Goal: Navigation & Orientation: Find specific page/section

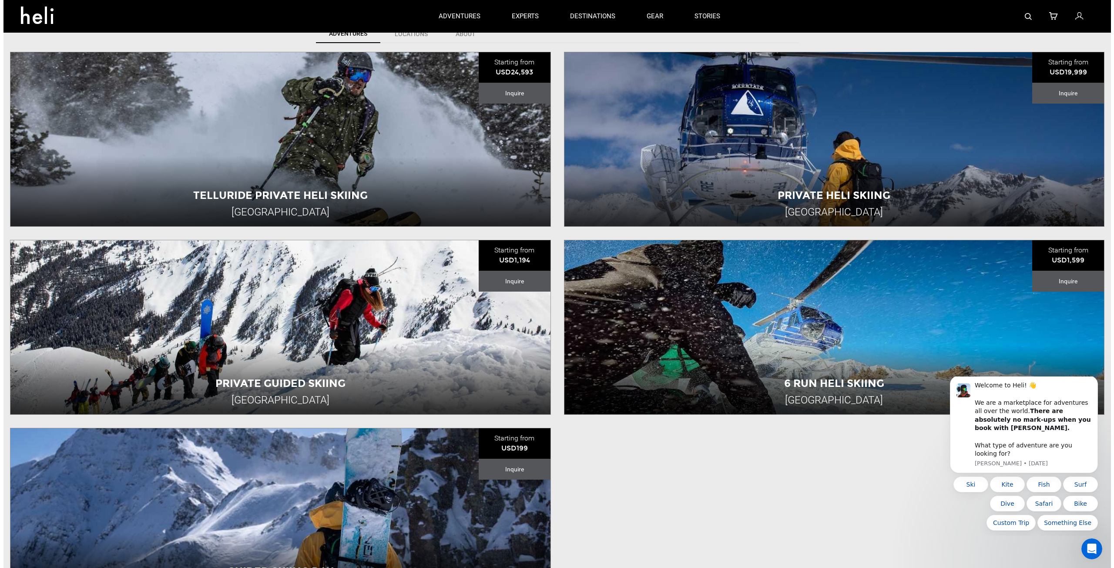
scroll to position [203, 0]
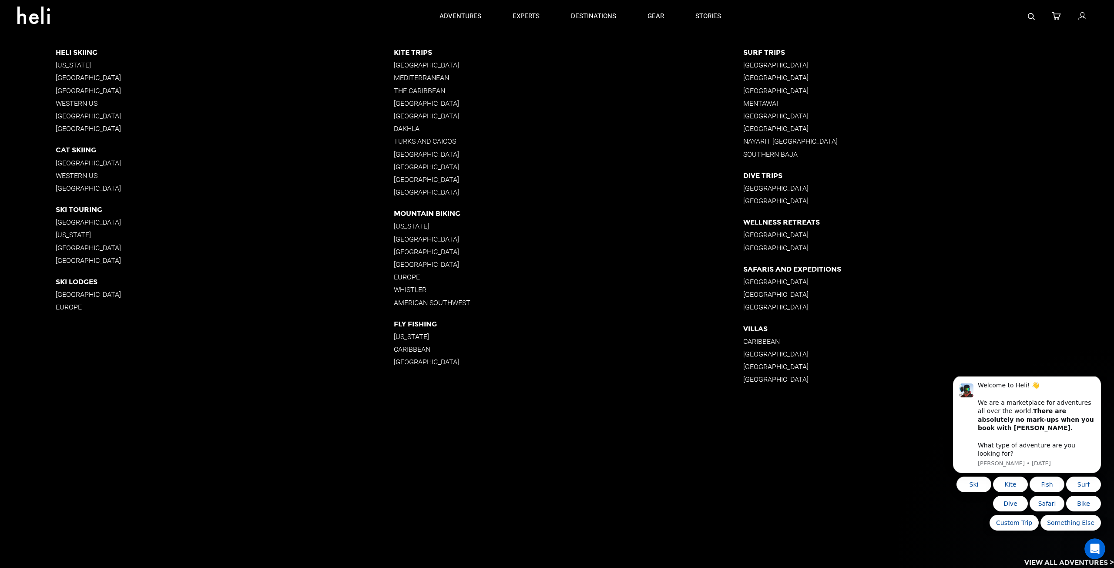
click at [743, 233] on p "[GEOGRAPHIC_DATA]" at bounding box center [928, 235] width 371 height 8
click at [753, 233] on p "[GEOGRAPHIC_DATA]" at bounding box center [928, 235] width 371 height 8
click at [745, 235] on p "[GEOGRAPHIC_DATA]" at bounding box center [928, 235] width 371 height 8
click at [745, 247] on p "[GEOGRAPHIC_DATA]" at bounding box center [928, 248] width 371 height 8
click at [749, 235] on p "[GEOGRAPHIC_DATA]" at bounding box center [928, 235] width 371 height 8
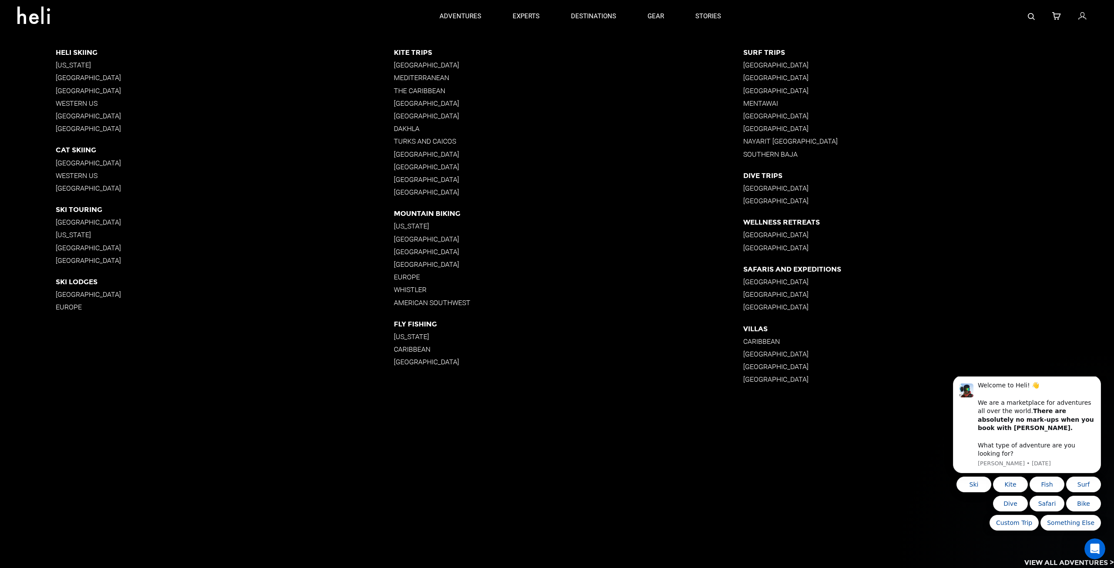
click at [399, 101] on p "[GEOGRAPHIC_DATA]" at bounding box center [568, 103] width 349 height 8
click at [402, 107] on p "[GEOGRAPHIC_DATA]" at bounding box center [568, 103] width 349 height 8
click at [404, 106] on p "[GEOGRAPHIC_DATA]" at bounding box center [568, 103] width 349 height 8
click at [396, 104] on p "[GEOGRAPHIC_DATA]" at bounding box center [568, 103] width 349 height 8
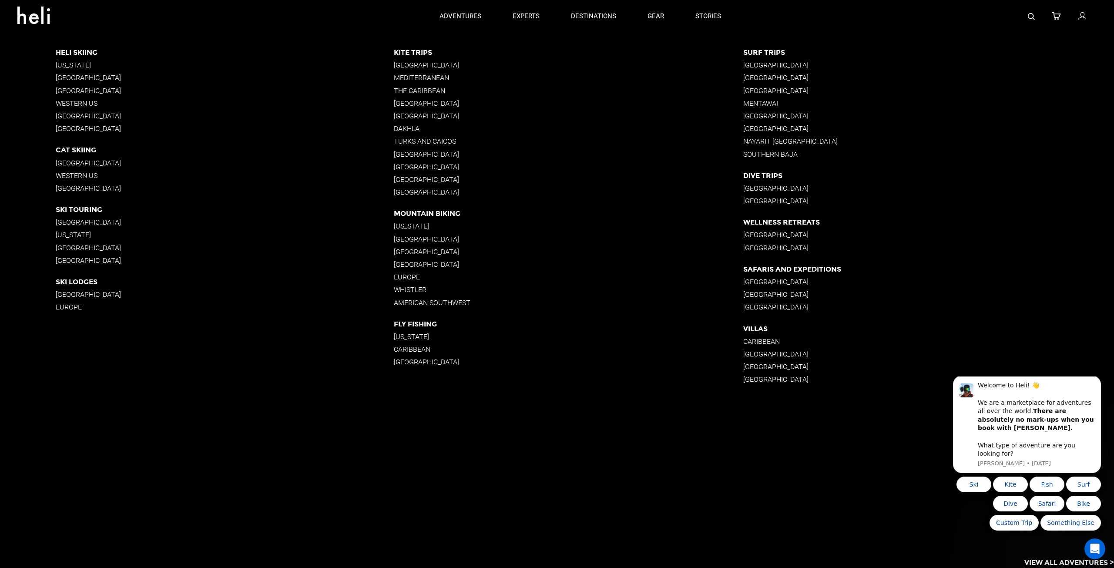
click at [396, 104] on p "[GEOGRAPHIC_DATA]" at bounding box center [568, 103] width 349 height 8
click at [399, 143] on p "Turks and Caicos" at bounding box center [568, 141] width 349 height 8
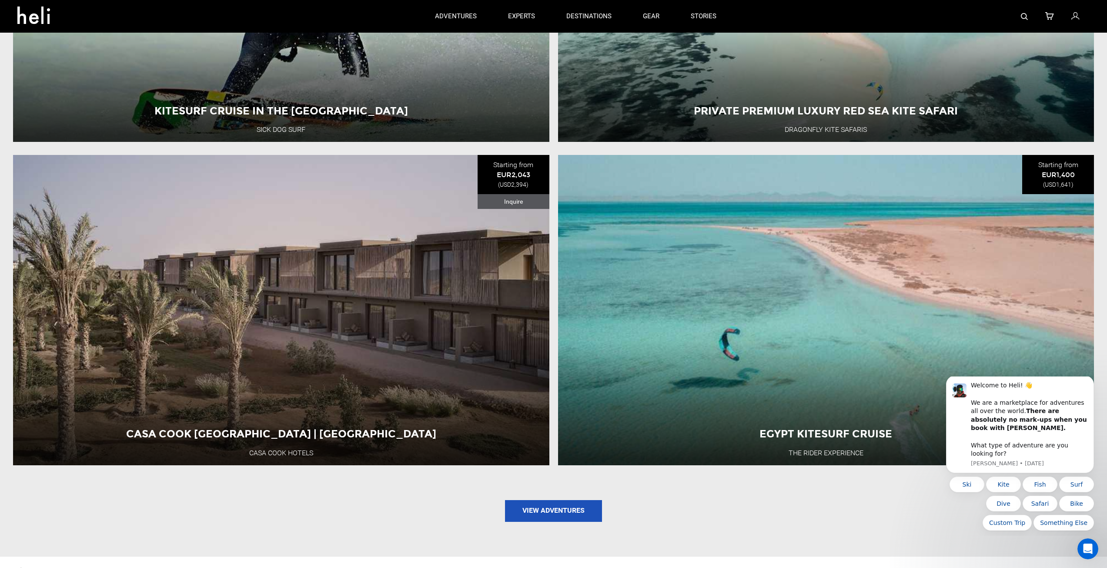
scroll to position [522, 0]
